Goal: Transaction & Acquisition: Obtain resource

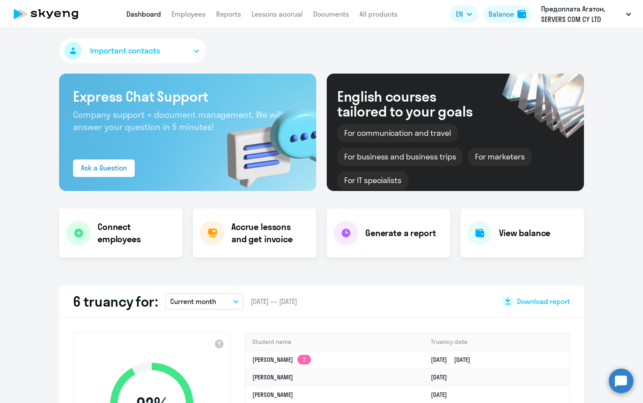
click at [234, 302] on icon "button" at bounding box center [235, 301] width 5 height 3
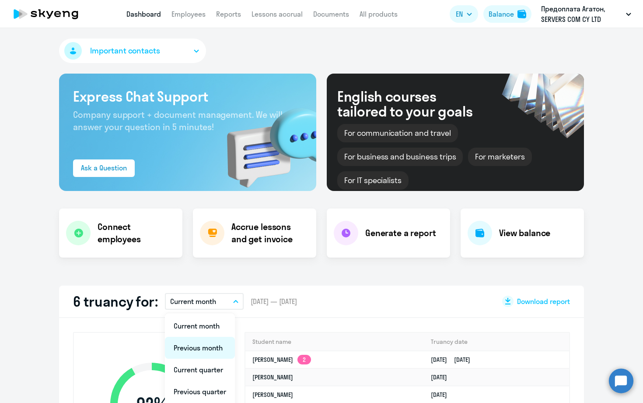
click at [210, 345] on li "Previous month" at bounding box center [200, 348] width 70 height 22
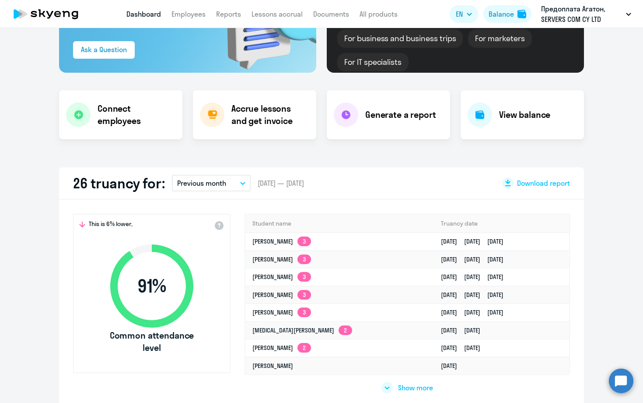
scroll to position [141, 0]
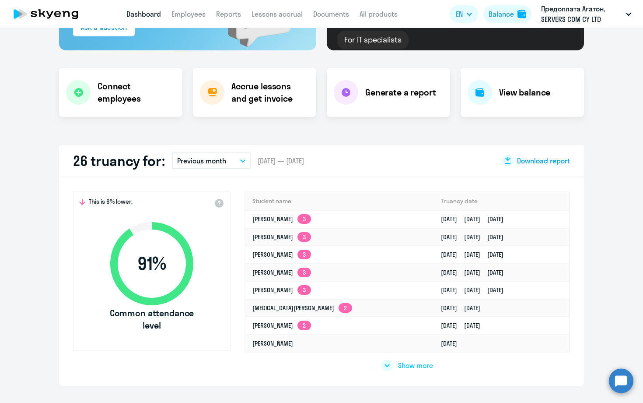
click at [536, 162] on span "Download report" at bounding box center [543, 161] width 53 height 10
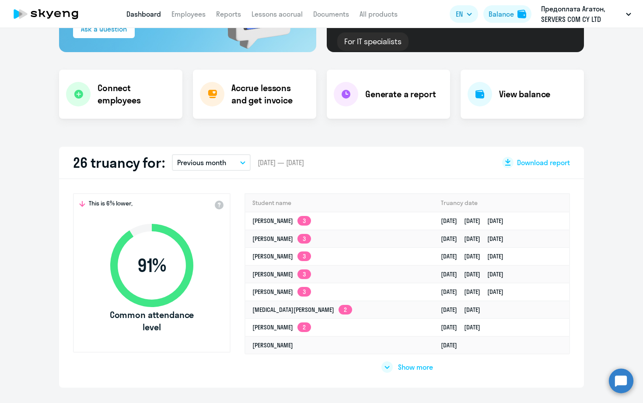
select select "30"
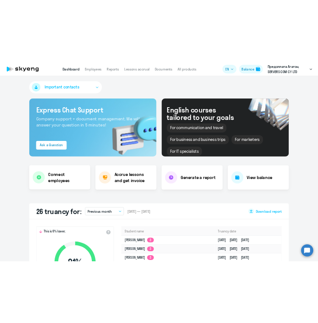
scroll to position [0, 0]
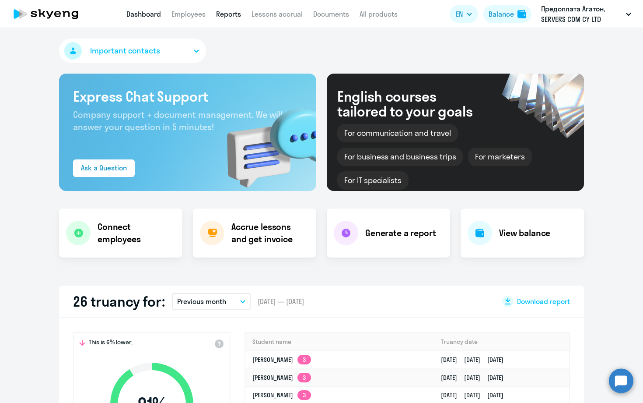
click at [221, 11] on link "Reports" at bounding box center [228, 14] width 25 height 9
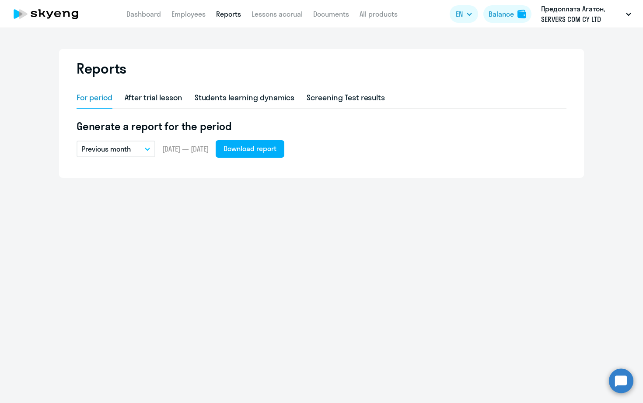
click at [148, 150] on icon "button" at bounding box center [147, 149] width 5 height 3
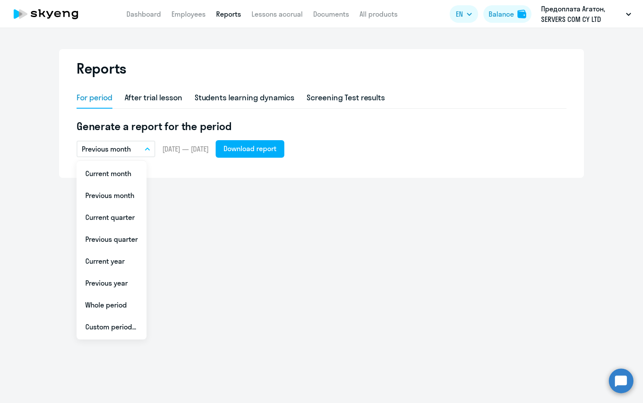
click at [247, 165] on div "For period After trial lesson Students learning dynamics Screening Test results…" at bounding box center [322, 128] width 490 height 80
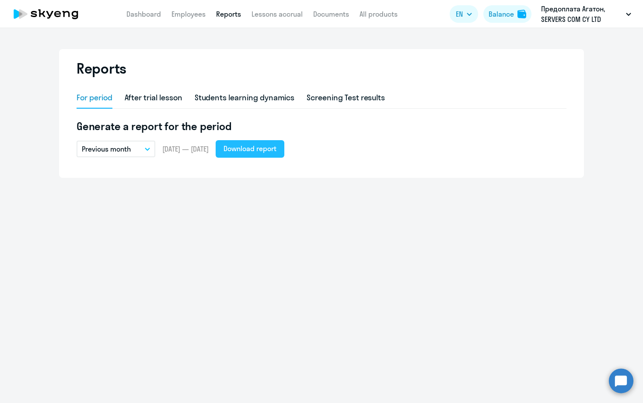
click at [269, 154] on button "Download report" at bounding box center [250, 149] width 69 height 18
click at [194, 13] on link "Employees" at bounding box center [200, 14] width 34 height 9
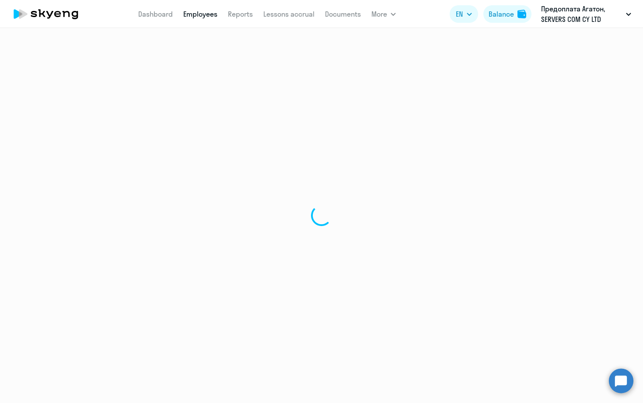
select select "30"
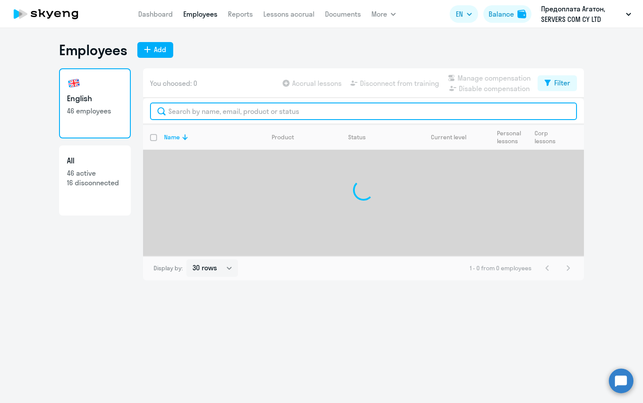
click at [237, 114] on input "text" at bounding box center [363, 111] width 427 height 18
type input "g"
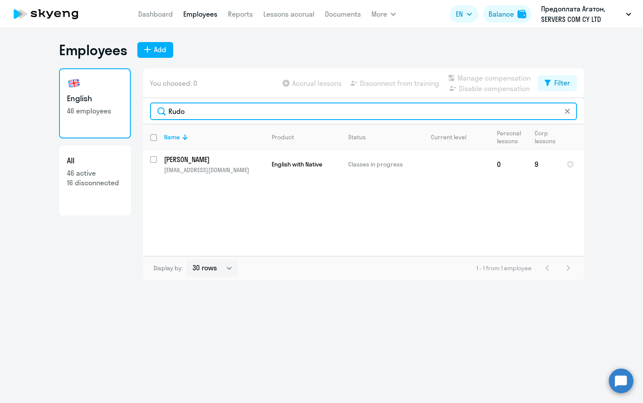
type input "Rudo"
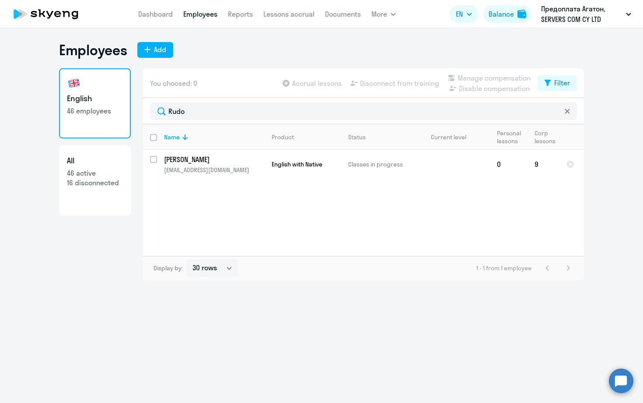
click at [567, 110] on icon at bounding box center [567, 111] width 5 height 5
